Goal: Transaction & Acquisition: Subscribe to service/newsletter

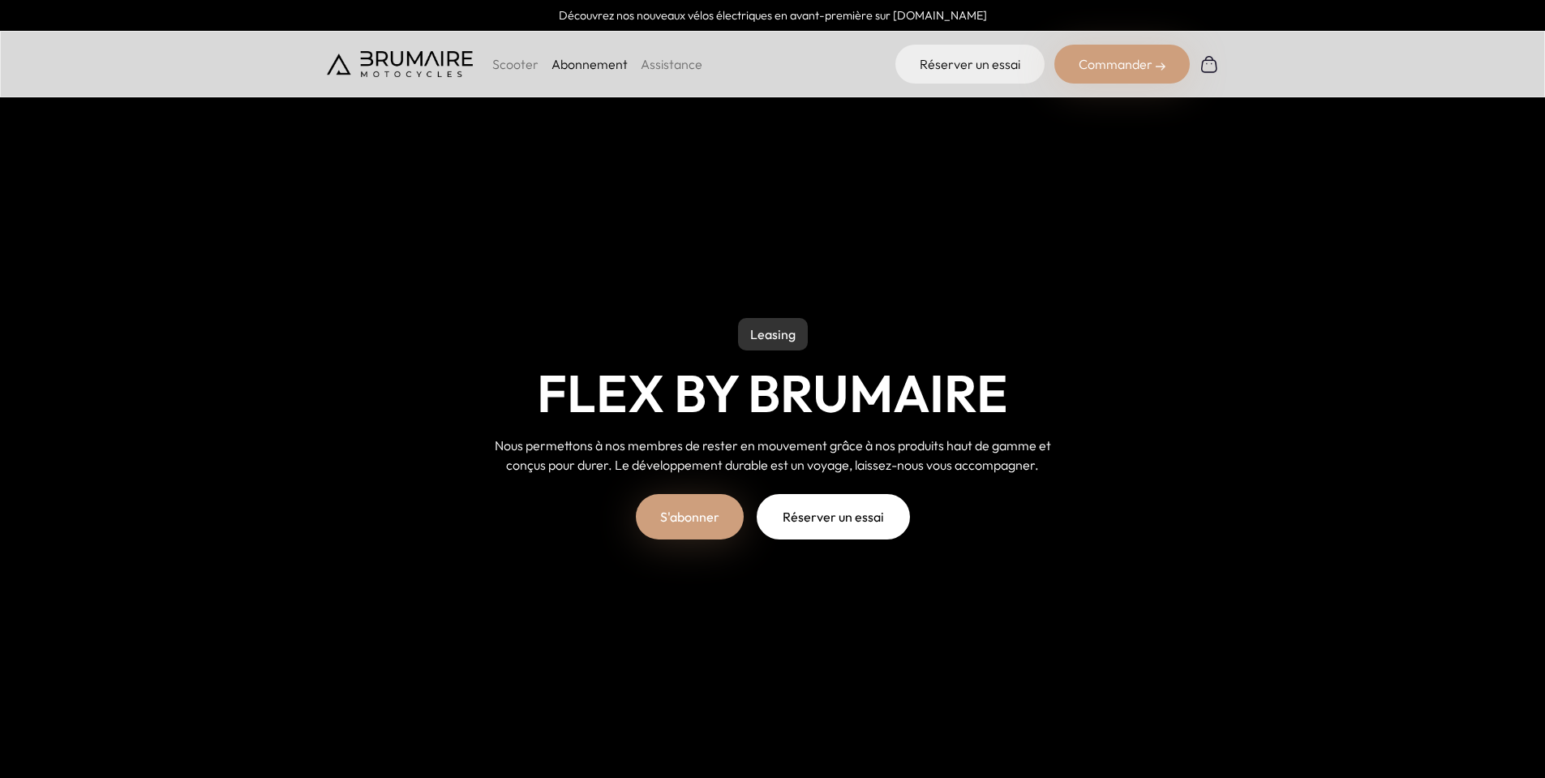
click at [578, 65] on link "Abonnement" at bounding box center [590, 64] width 76 height 16
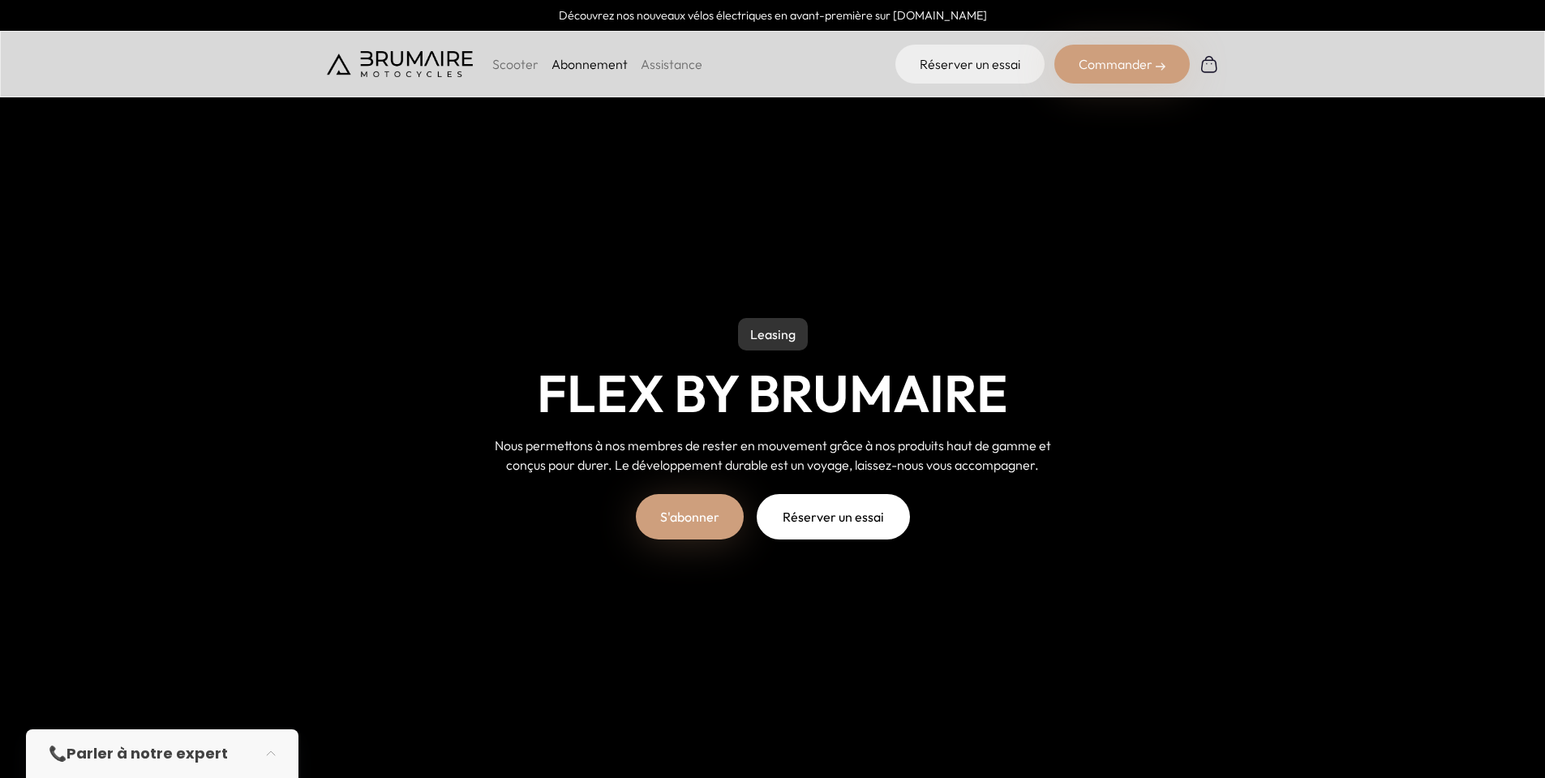
click at [674, 508] on link "S'abonner" at bounding box center [690, 516] width 108 height 45
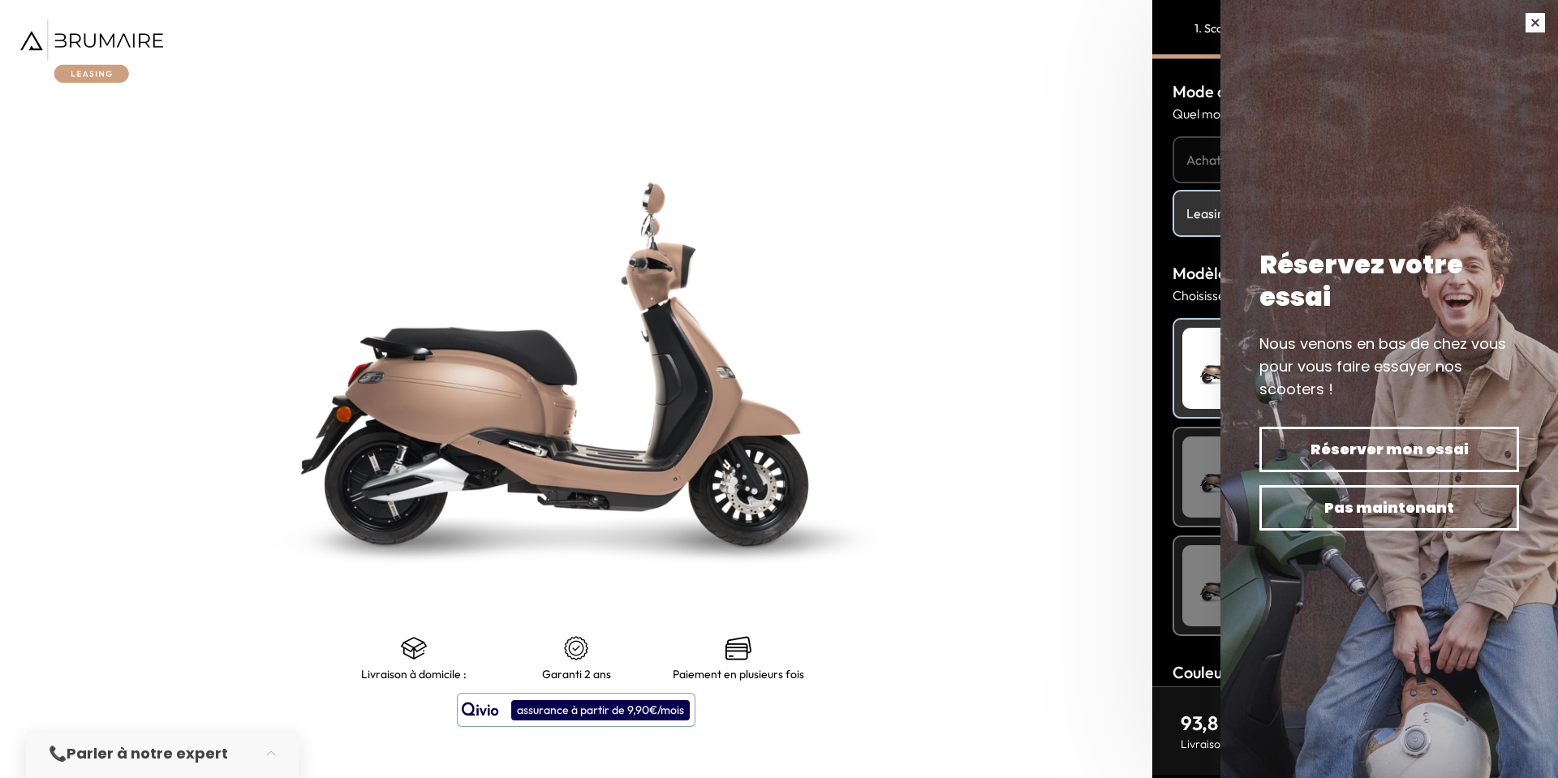
click at [1532, 17] on button "button" at bounding box center [1534, 22] width 45 height 45
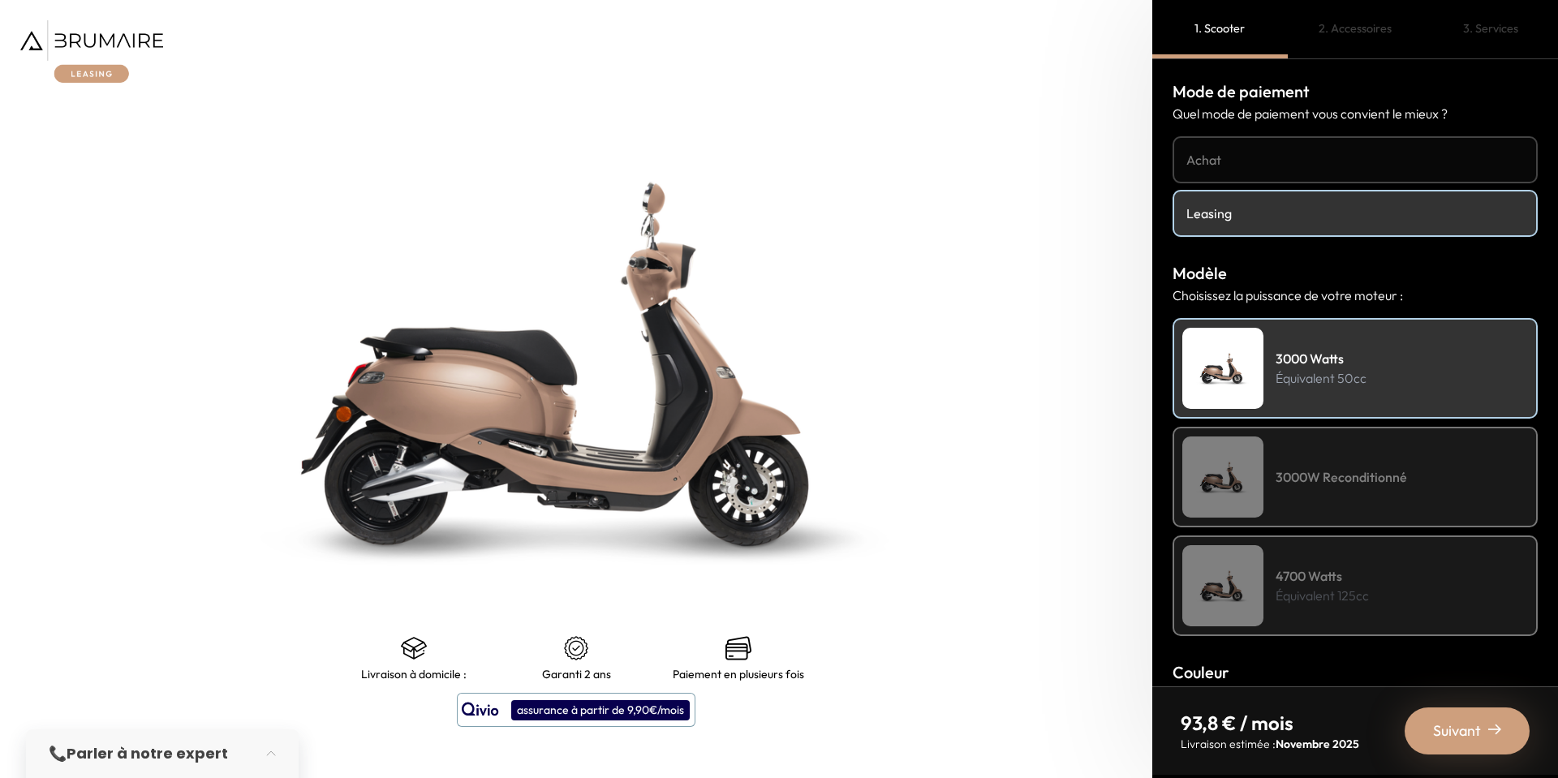
click at [1338, 557] on div "4700 Watts Équivalent 125cc" at bounding box center [1354, 585] width 365 height 101
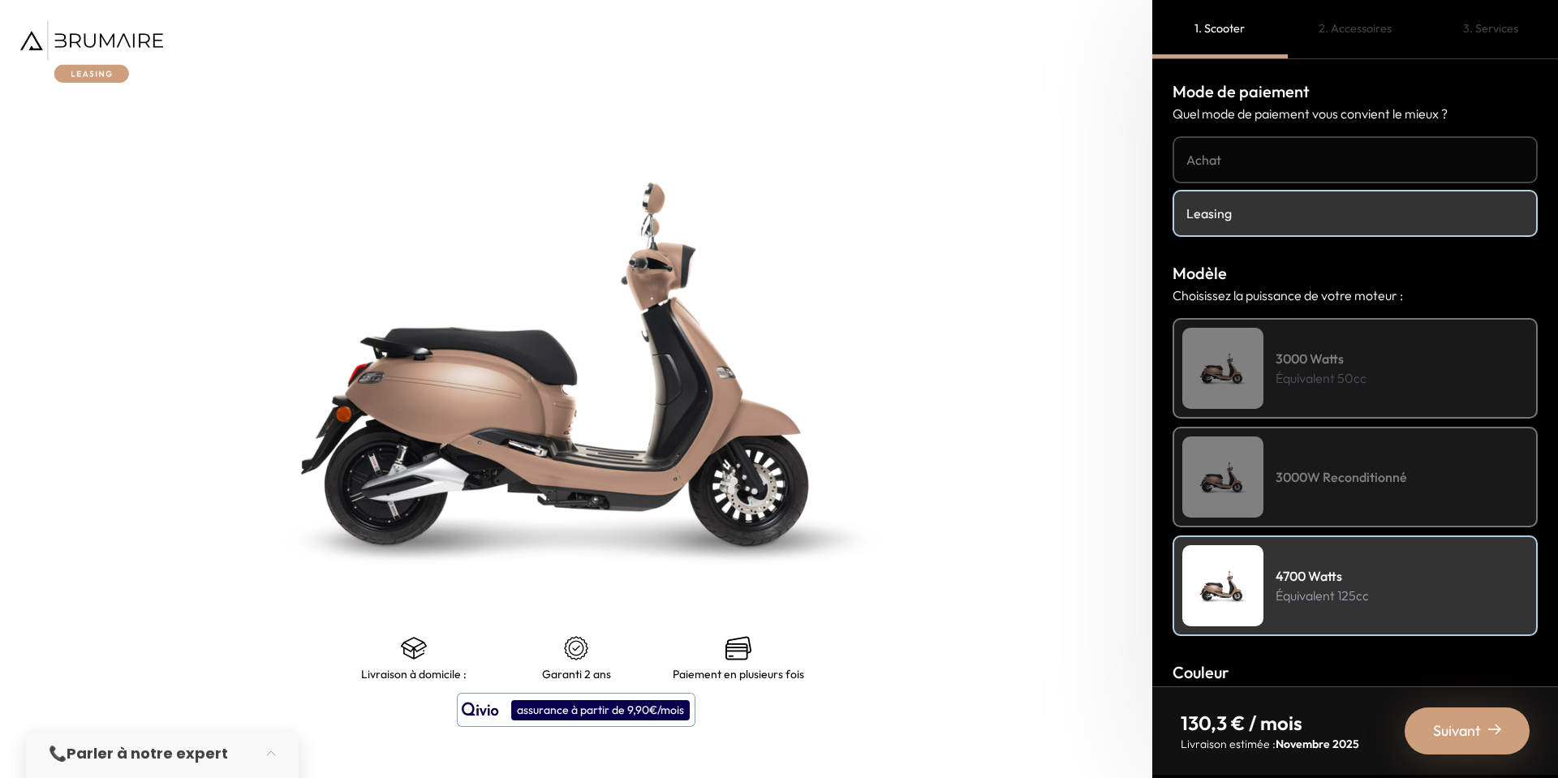
click at [1306, 387] on p "Équivalent 50cc" at bounding box center [1320, 377] width 91 height 19
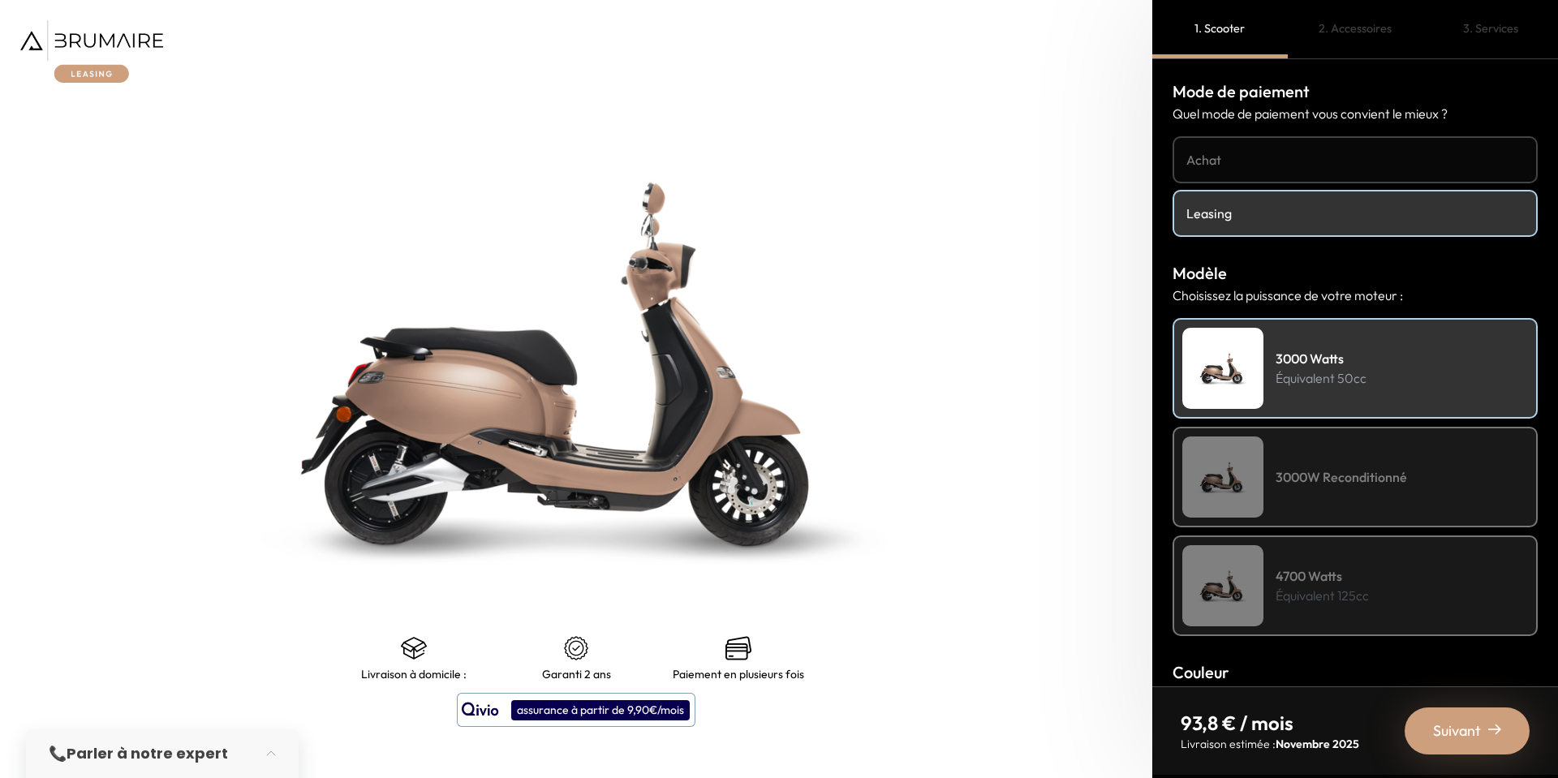
click at [1450, 729] on span "Suivant" at bounding box center [1457, 731] width 48 height 23
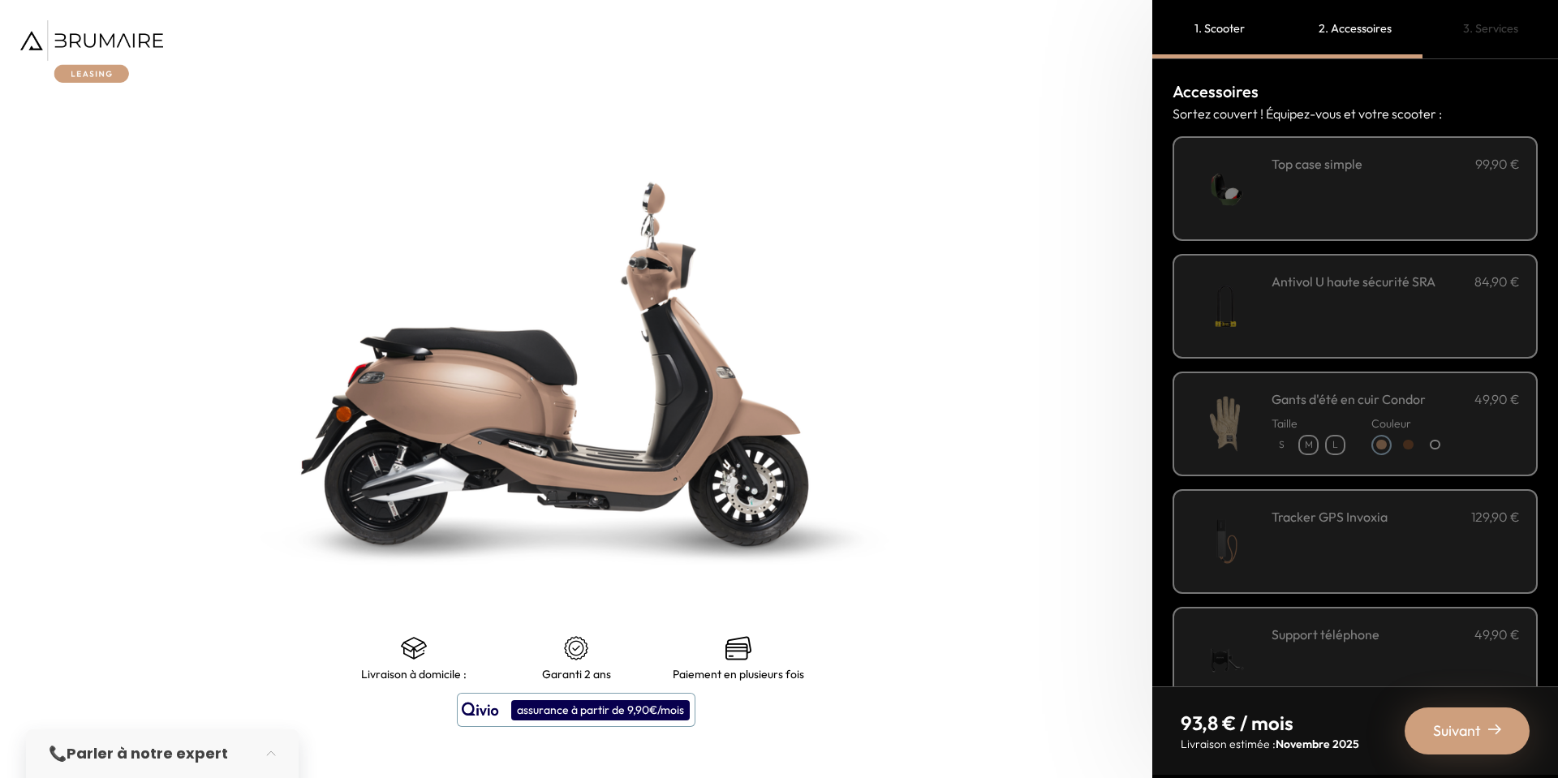
click at [1453, 747] on div "Suivant" at bounding box center [1466, 730] width 125 height 47
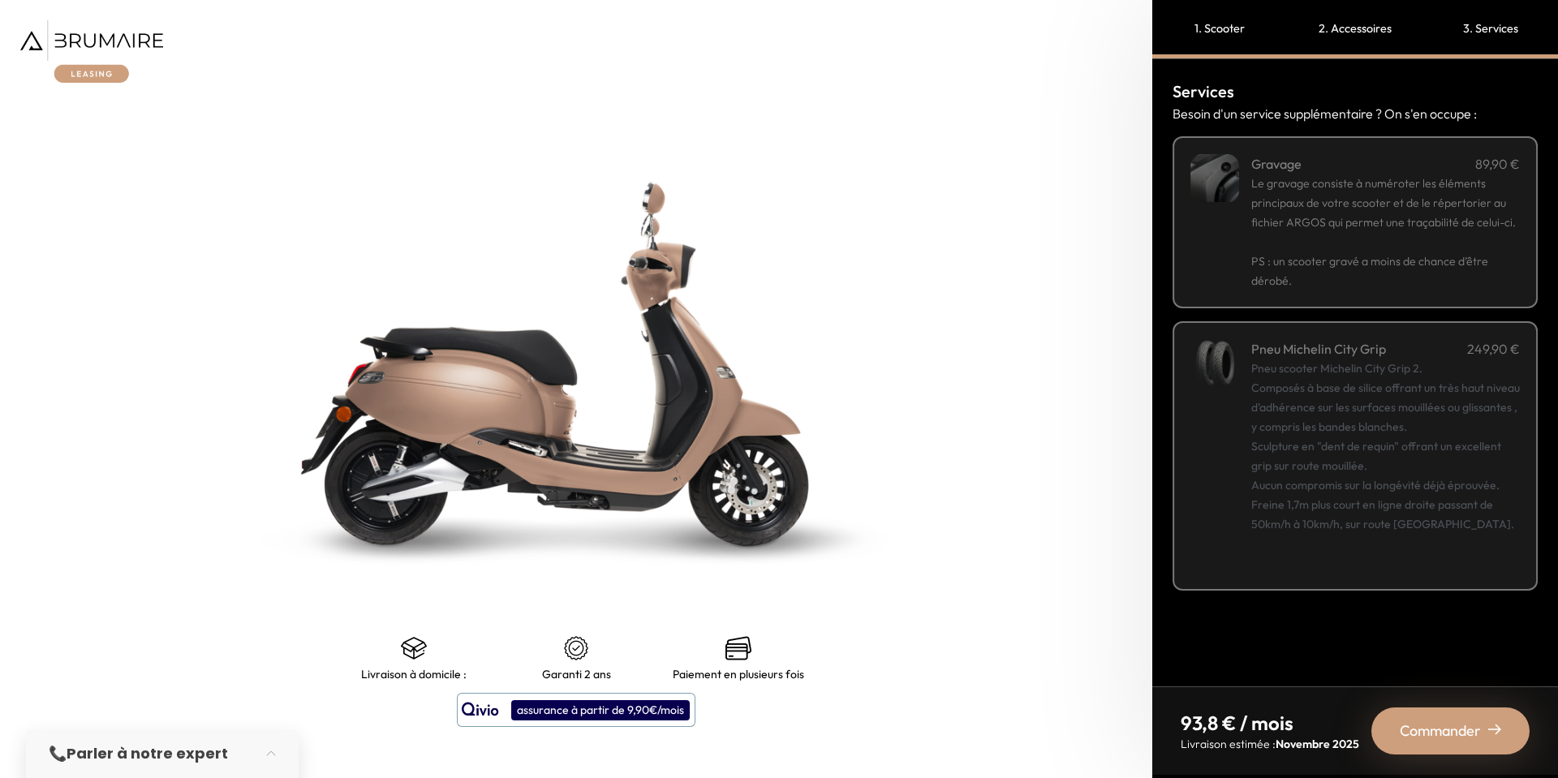
click at [1453, 747] on div "Commander" at bounding box center [1450, 730] width 158 height 47
